Goal: Task Accomplishment & Management: Use online tool/utility

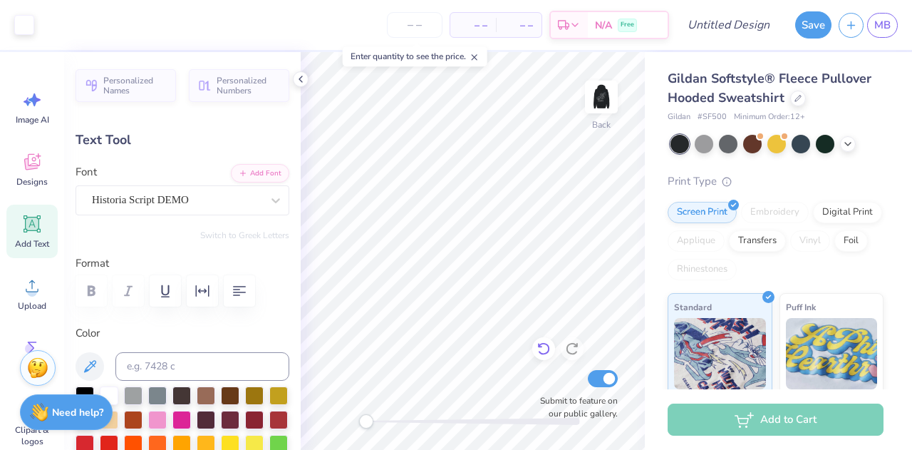
click at [543, 346] on icon at bounding box center [544, 348] width 14 height 14
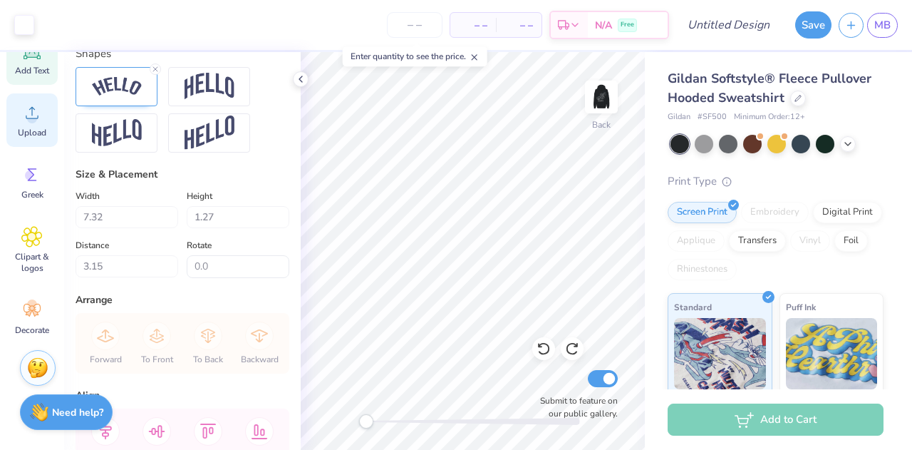
scroll to position [174, 0]
click at [38, 163] on icon at bounding box center [31, 173] width 21 height 21
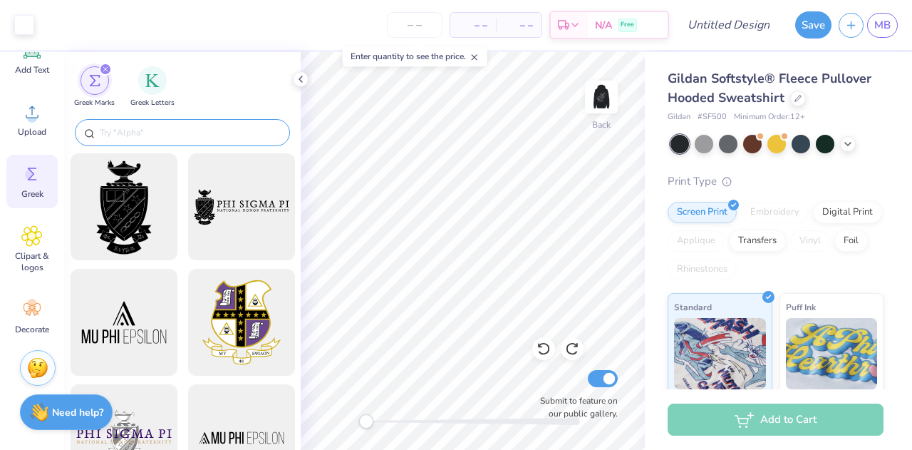
click at [177, 138] on input "text" at bounding box center [189, 132] width 182 height 14
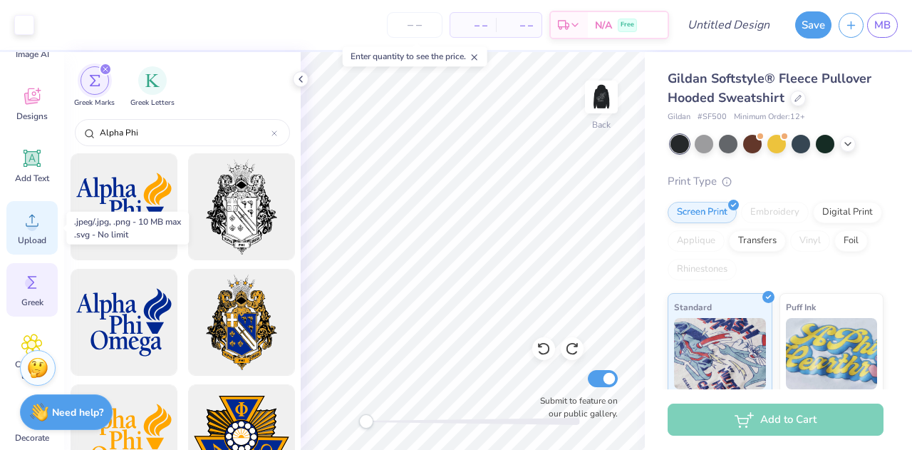
scroll to position [0, 0]
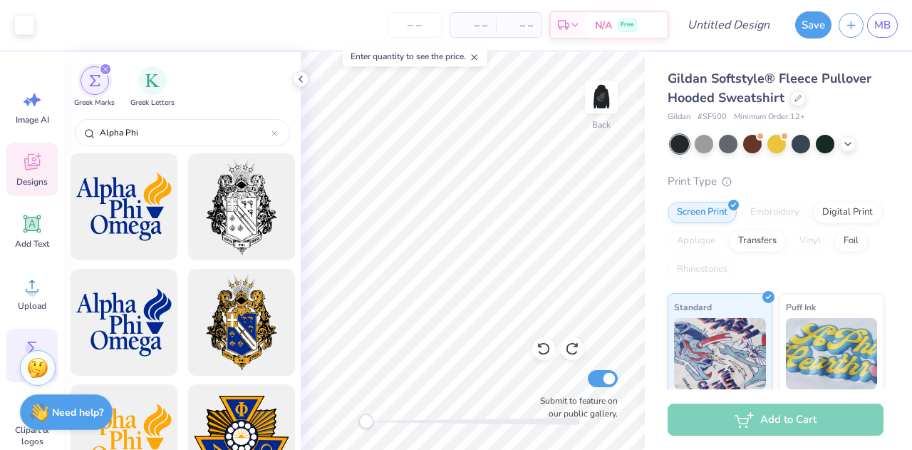
type input "Alpha Phi"
click at [36, 169] on icon at bounding box center [31, 161] width 21 height 21
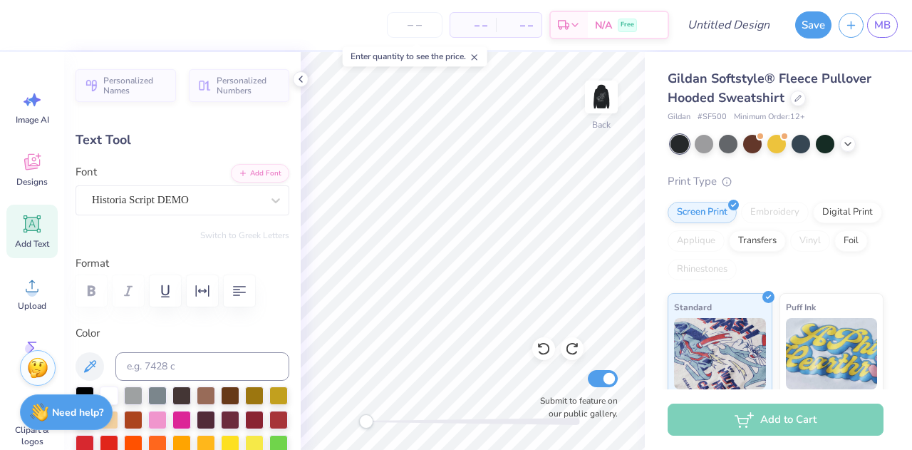
scroll to position [11, 1]
type textarea "S"
type textarea "Alpha Phi"
click at [846, 145] on icon at bounding box center [848, 142] width 11 height 11
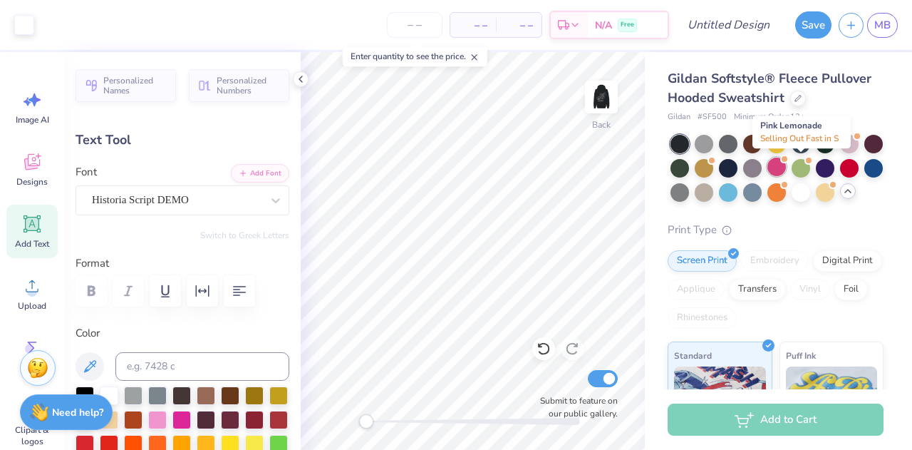
click at [786, 162] on div at bounding box center [777, 167] width 19 height 19
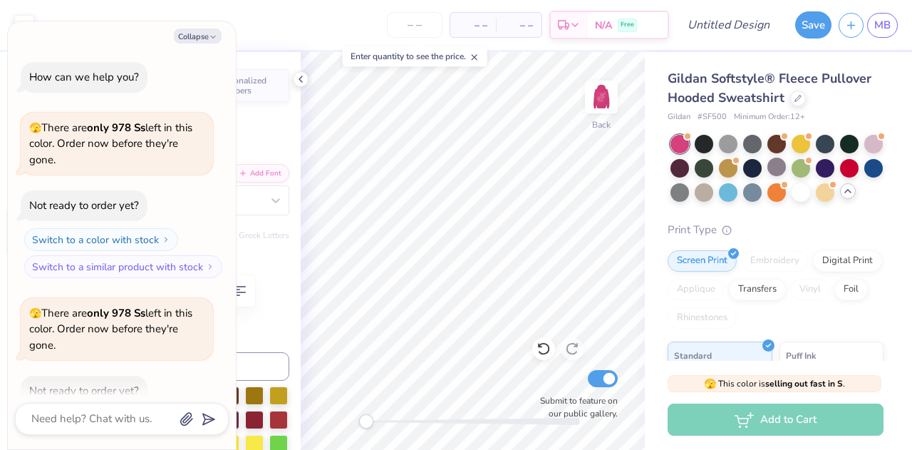
scroll to position [78, 0]
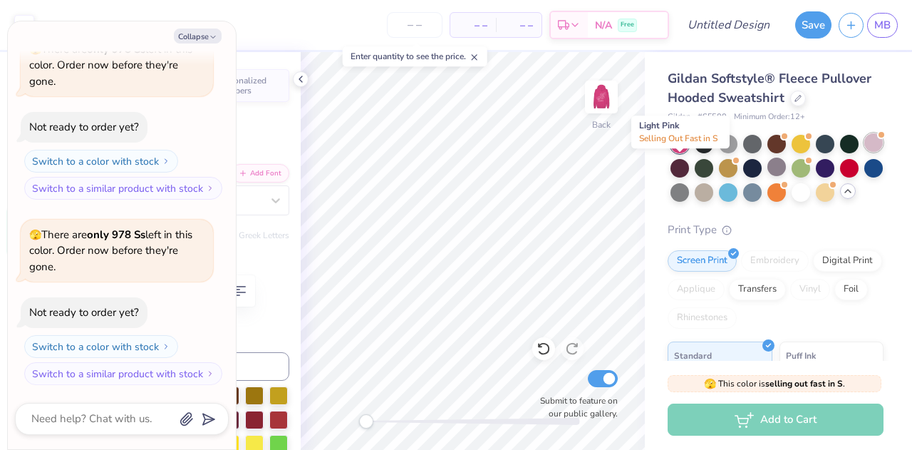
click at [865, 152] on div at bounding box center [874, 142] width 19 height 19
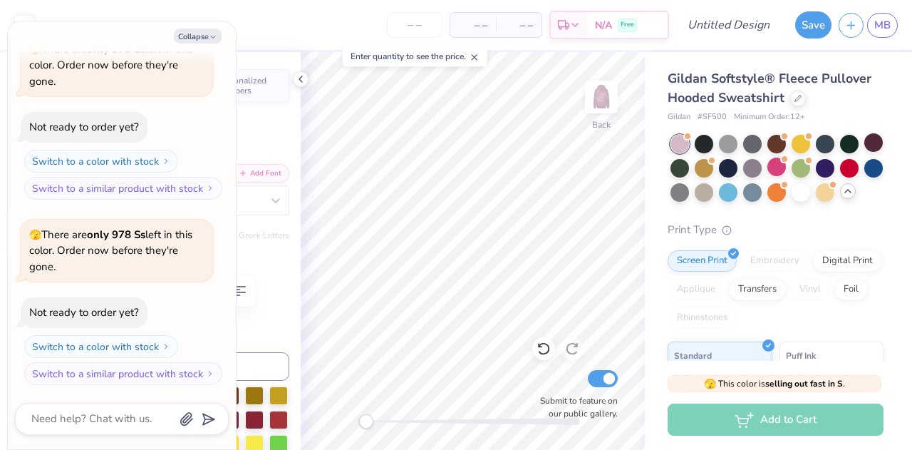
scroll to position [264, 0]
click at [209, 36] on icon "button" at bounding box center [213, 37] width 9 height 9
type textarea "x"
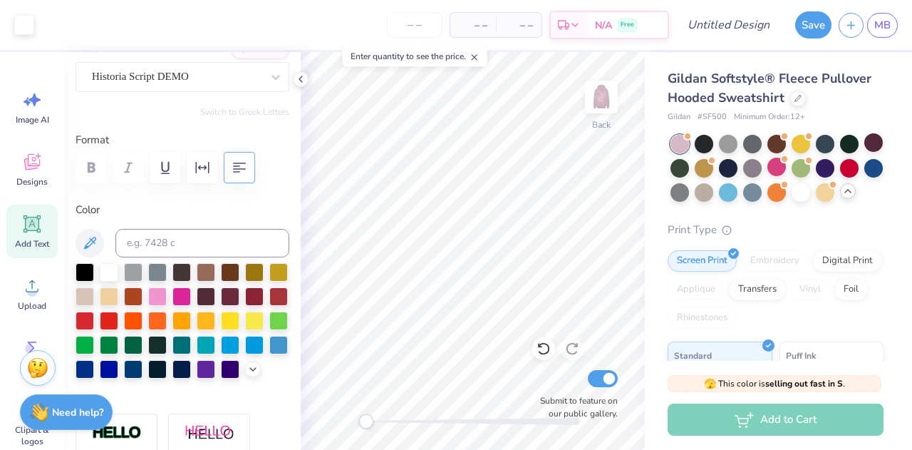
scroll to position [153, 0]
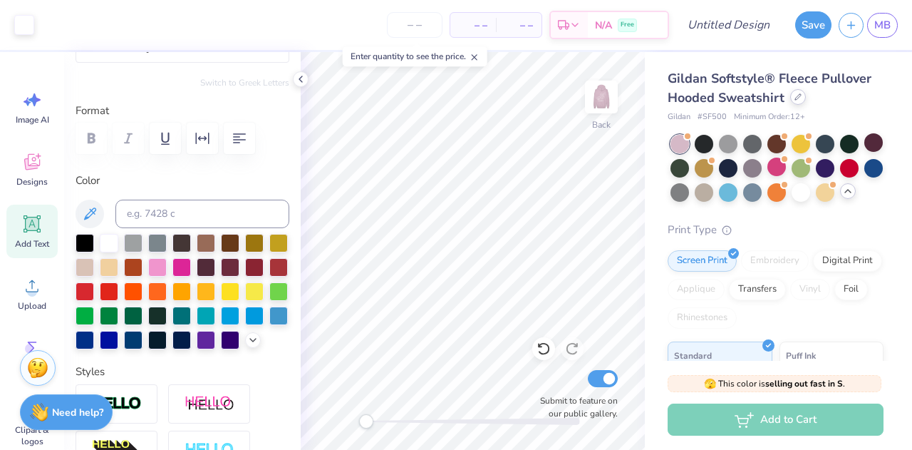
click at [796, 99] on icon at bounding box center [798, 96] width 7 height 7
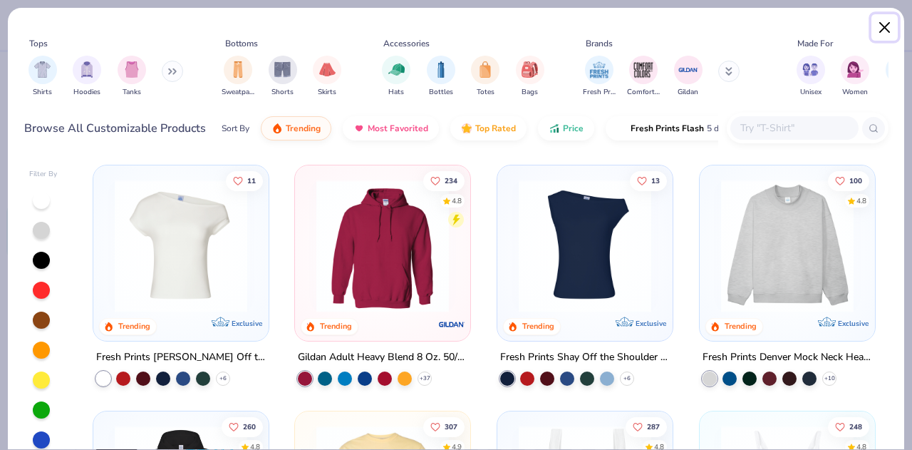
click at [883, 26] on button "Close" at bounding box center [885, 27] width 27 height 27
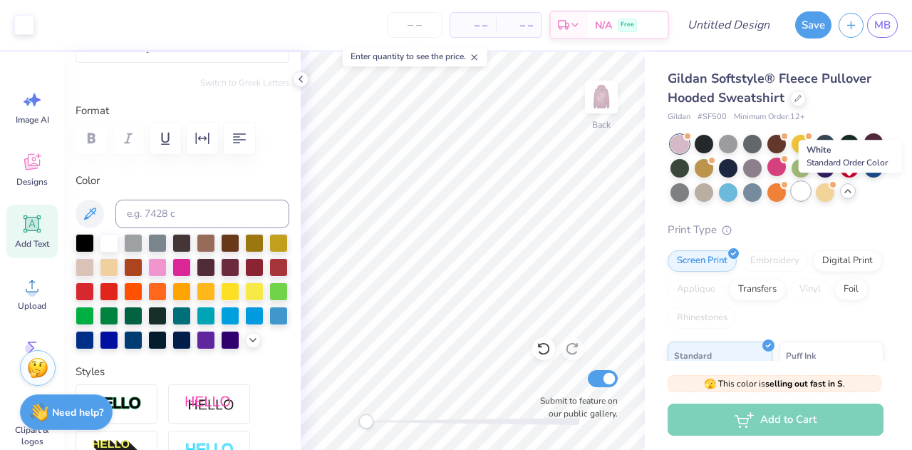
click at [811, 192] on div at bounding box center [801, 191] width 19 height 19
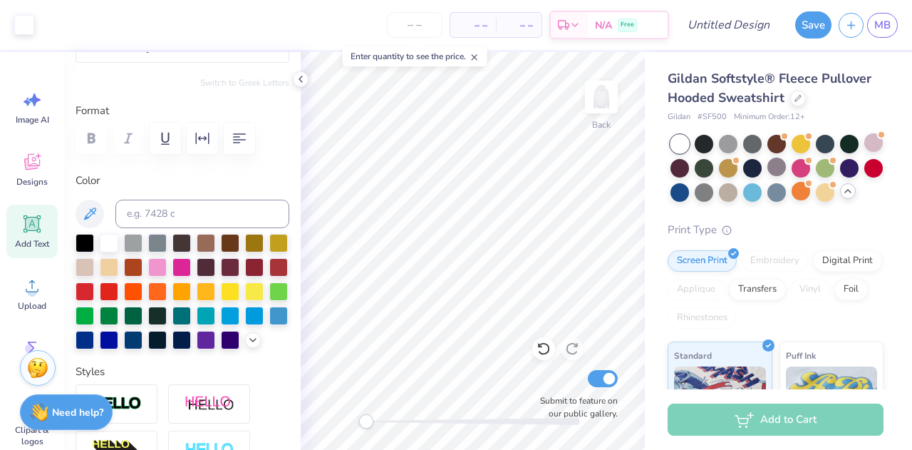
type input "5.96"
type input "1.22"
type input "3.18"
click at [167, 263] on div at bounding box center [157, 266] width 19 height 19
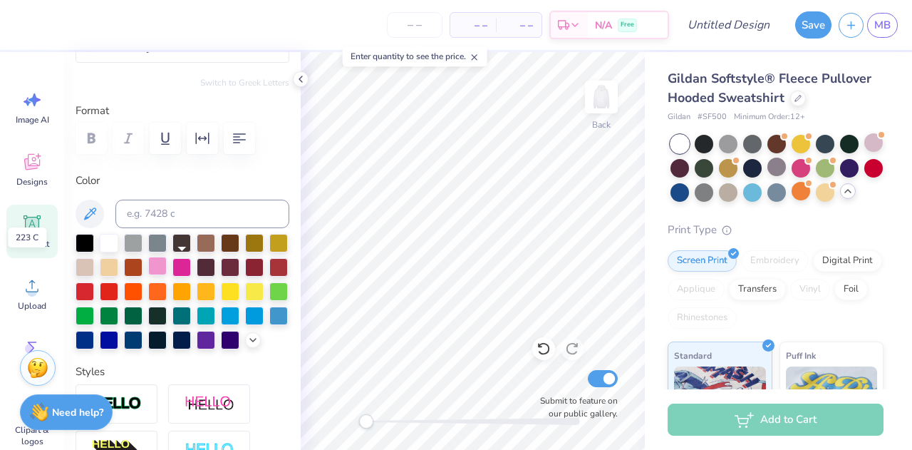
scroll to position [11, 4]
click at [94, 292] on div at bounding box center [85, 290] width 19 height 19
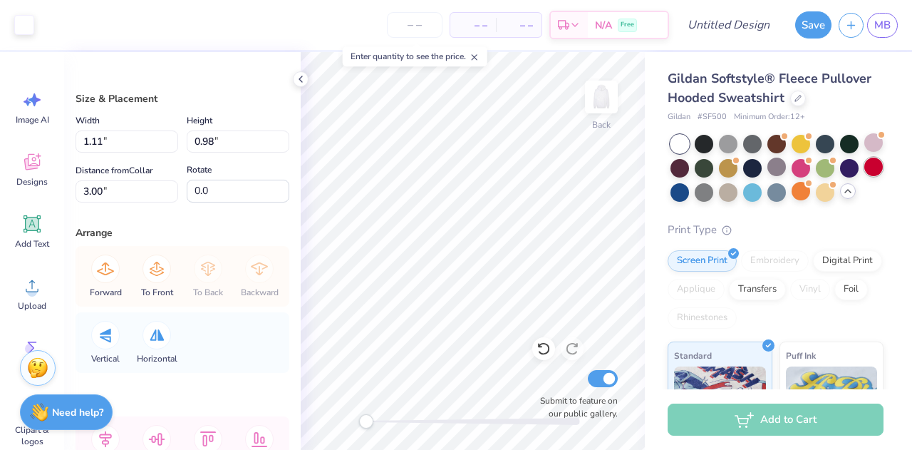
click at [865, 176] on div at bounding box center [874, 167] width 19 height 19
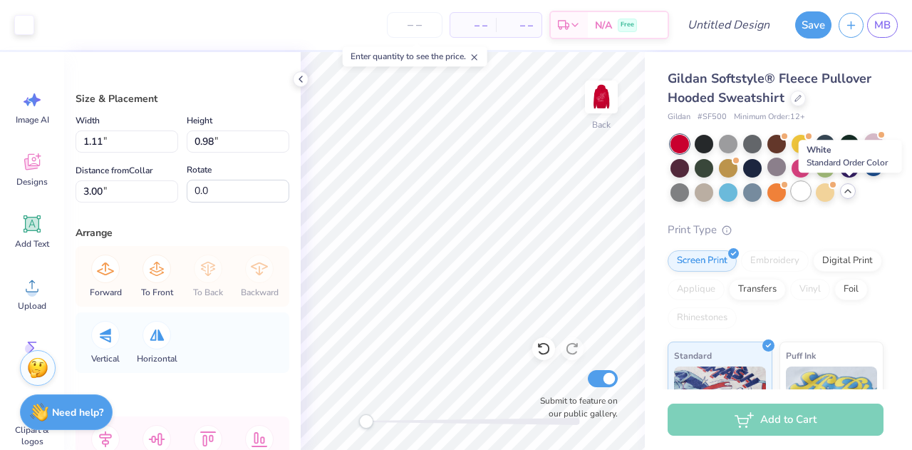
click at [811, 194] on div at bounding box center [801, 191] width 19 height 19
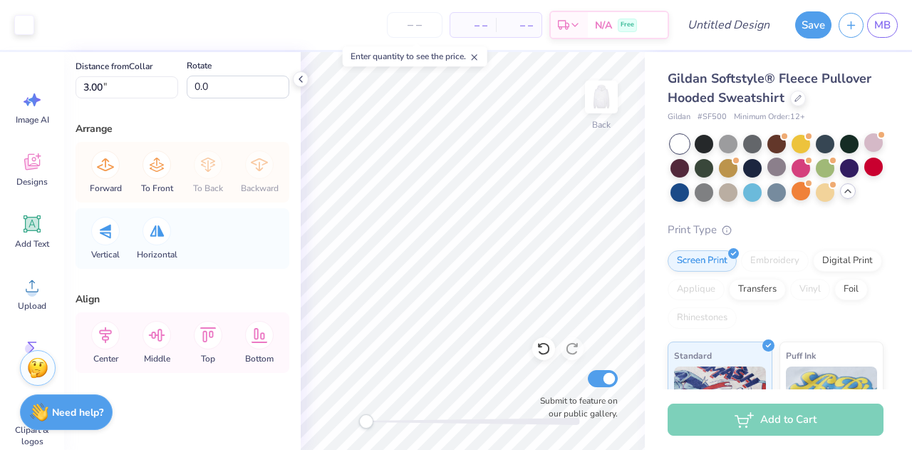
scroll to position [0, 0]
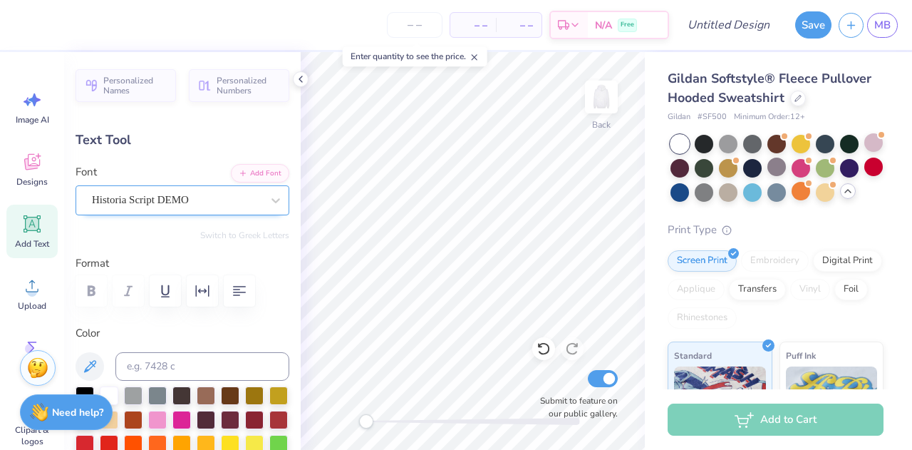
click at [180, 185] on div "Historia Script DEMO" at bounding box center [183, 200] width 214 height 30
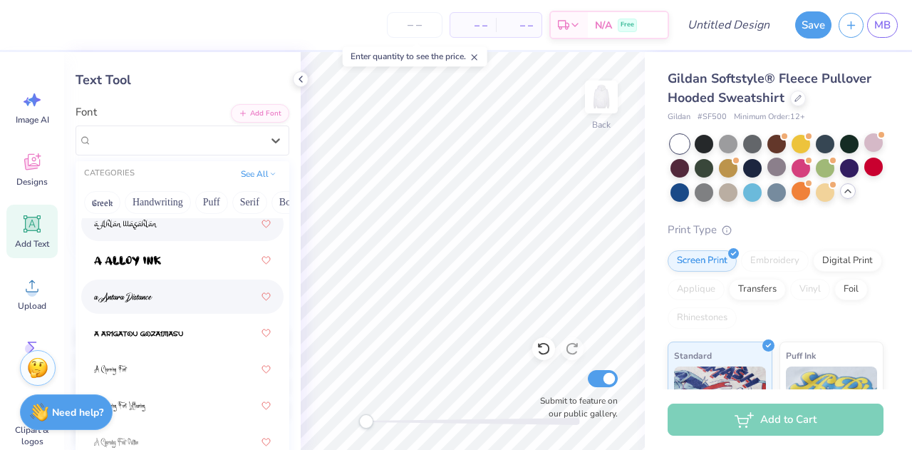
scroll to position [61, 0]
click at [168, 287] on div at bounding box center [182, 295] width 177 height 26
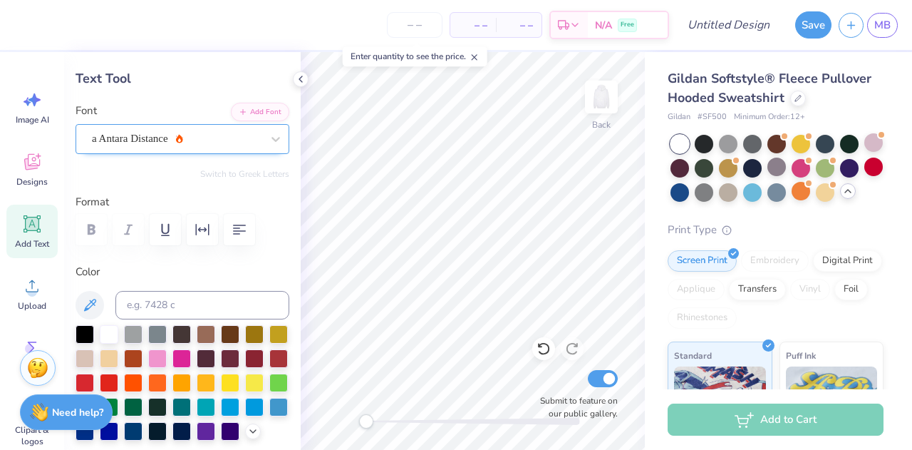
click at [177, 146] on div "a Antara Distance" at bounding box center [177, 139] width 173 height 22
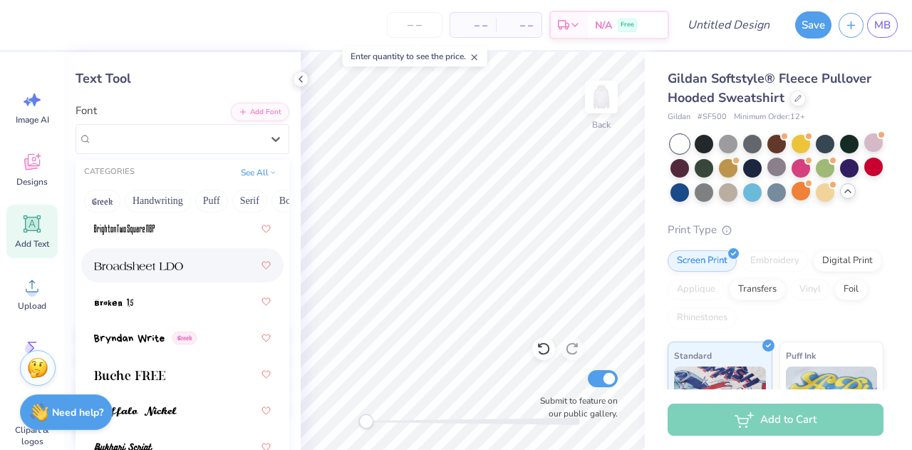
scroll to position [1781, 0]
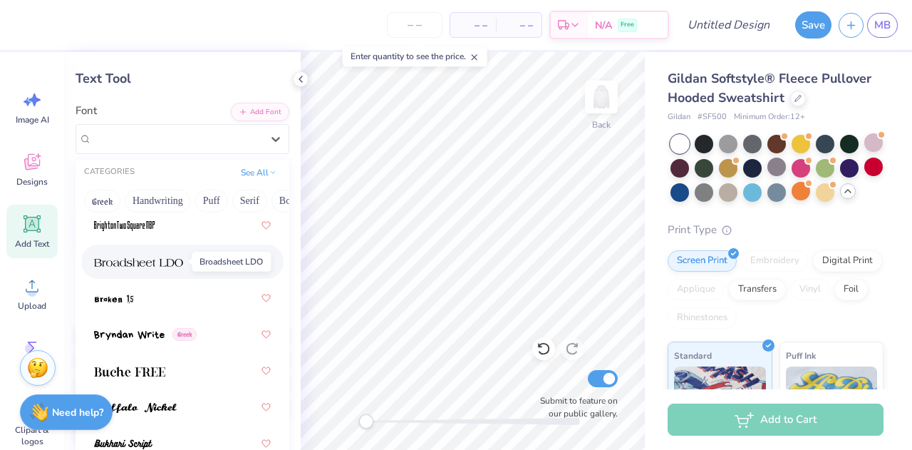
click at [170, 264] on img at bounding box center [138, 262] width 89 height 10
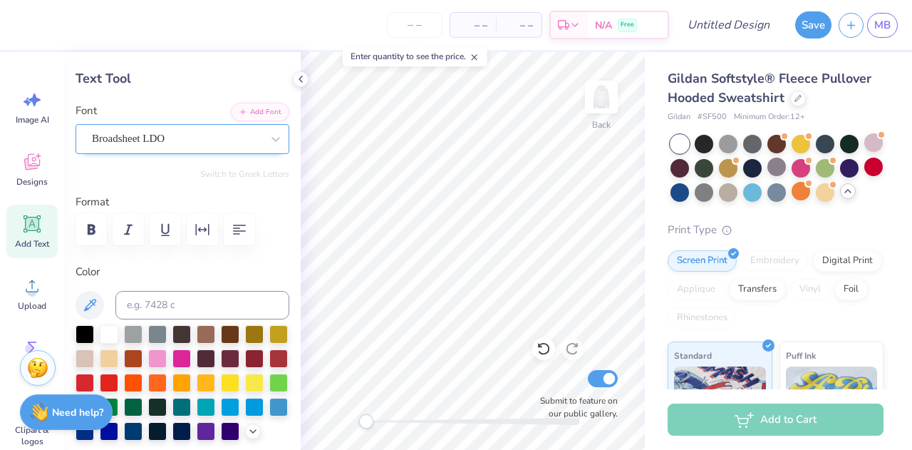
click at [165, 143] on div "Broadsheet LDO" at bounding box center [177, 139] width 173 height 22
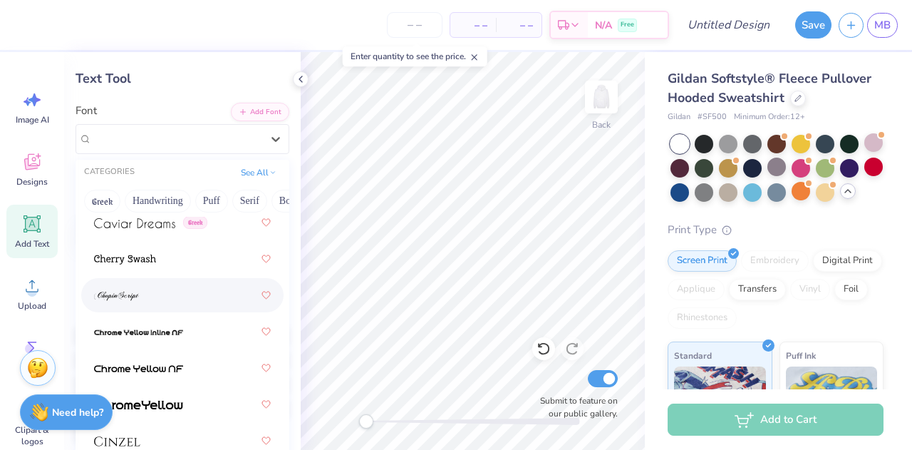
scroll to position [2293, 0]
click at [156, 296] on div at bounding box center [182, 295] width 177 height 26
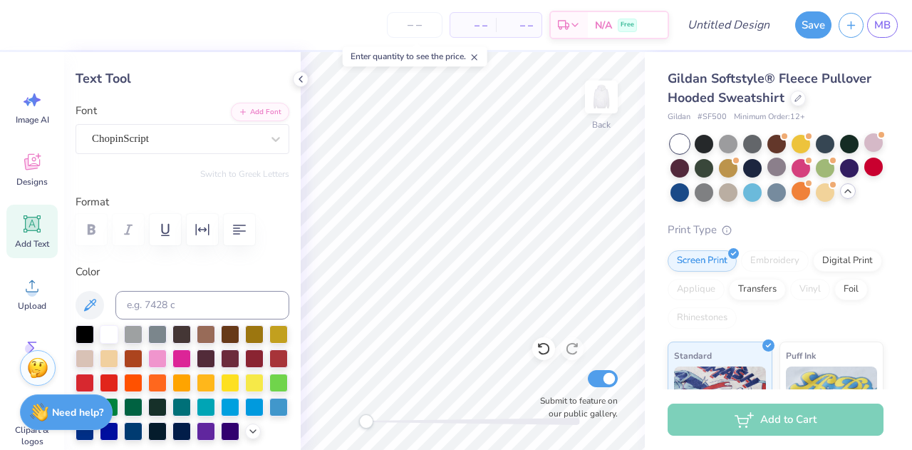
type input "8.67"
type input "2.11"
type input "2.40"
click at [605, 105] on img at bounding box center [601, 96] width 57 height 57
click at [595, 103] on img at bounding box center [601, 96] width 57 height 57
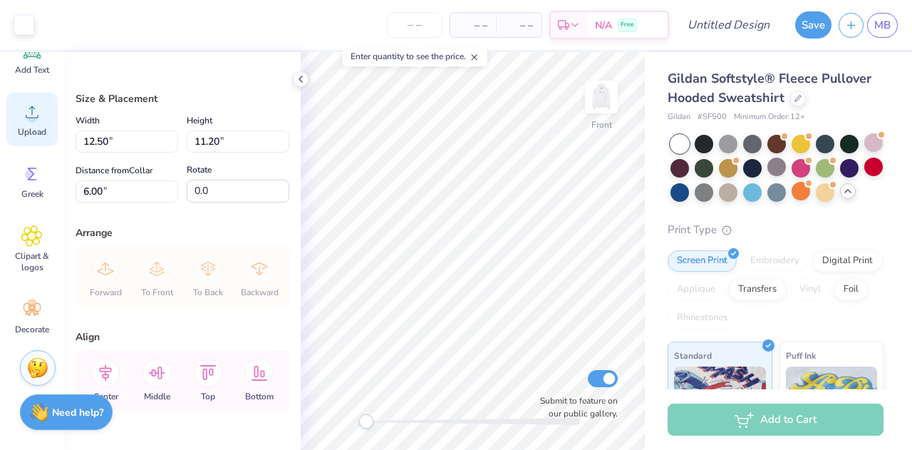
scroll to position [0, 0]
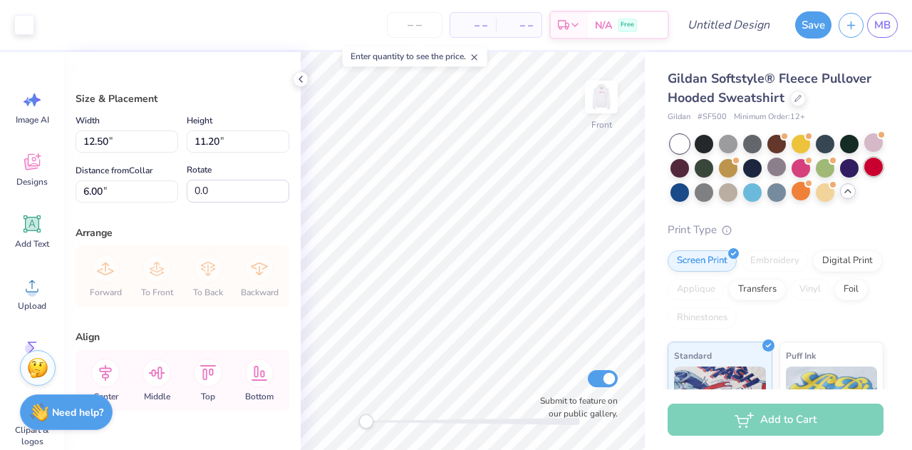
click at [865, 176] on div at bounding box center [874, 167] width 19 height 19
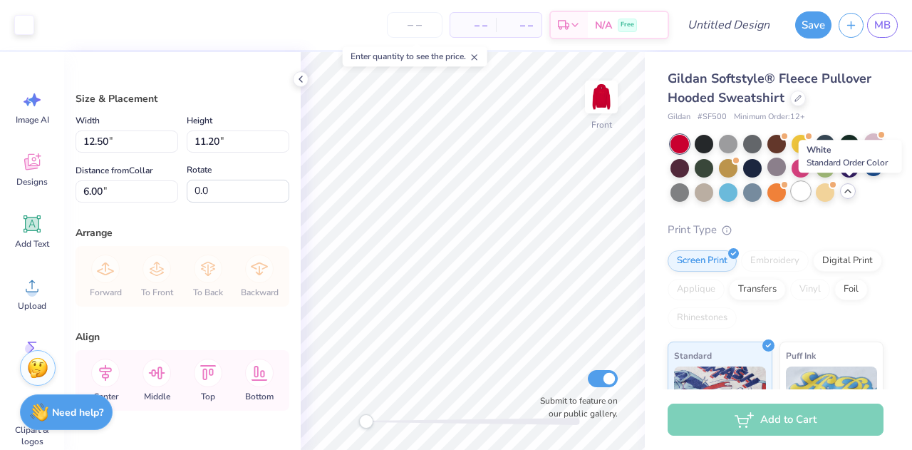
click at [811, 194] on div at bounding box center [801, 191] width 19 height 19
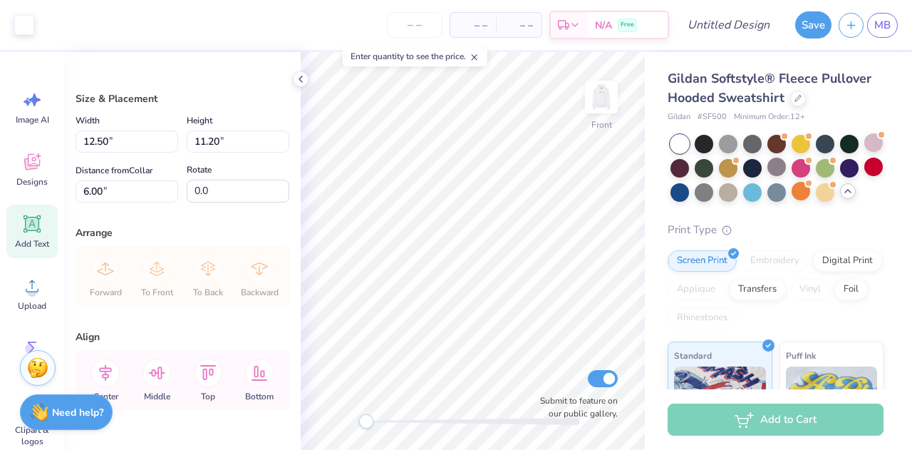
click at [33, 225] on icon at bounding box center [32, 223] width 17 height 17
click at [208, 322] on div "Size & Placement Width 12.50 12.50 " Height 11.20 11.20 " Distance from Collar …" at bounding box center [182, 251] width 237 height 398
